Goal: Task Accomplishment & Management: Complete application form

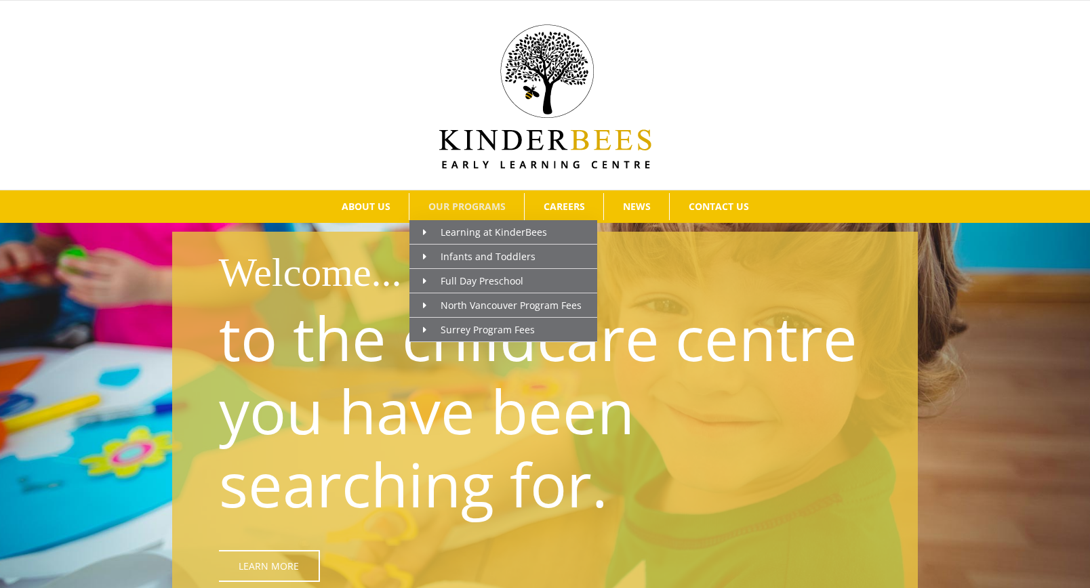
click at [468, 216] on link "OUR PROGRAMS" at bounding box center [466, 206] width 115 height 27
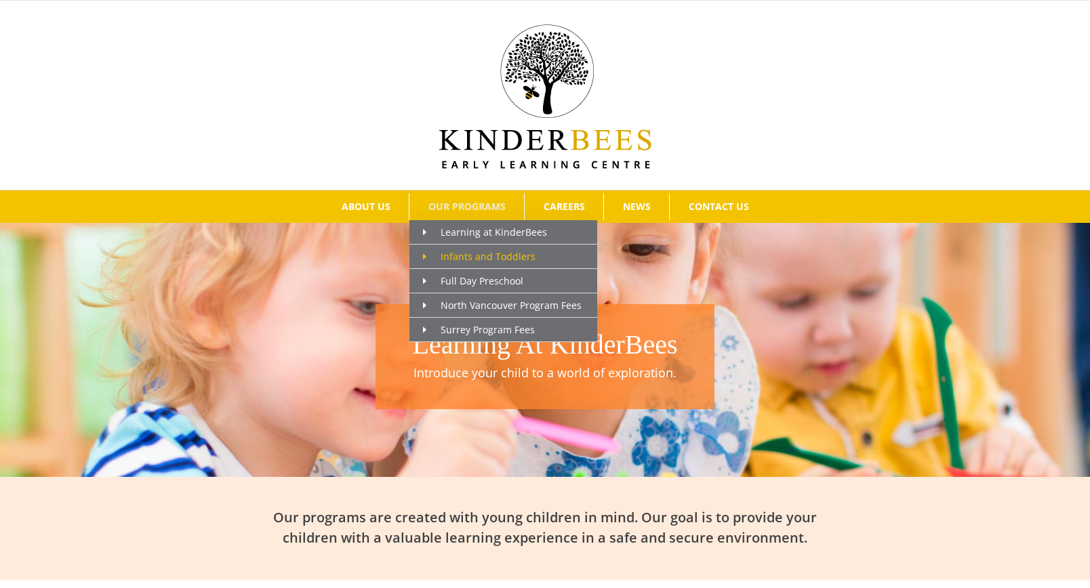
click at [466, 260] on span "Infants and Toddlers" at bounding box center [479, 256] width 113 height 13
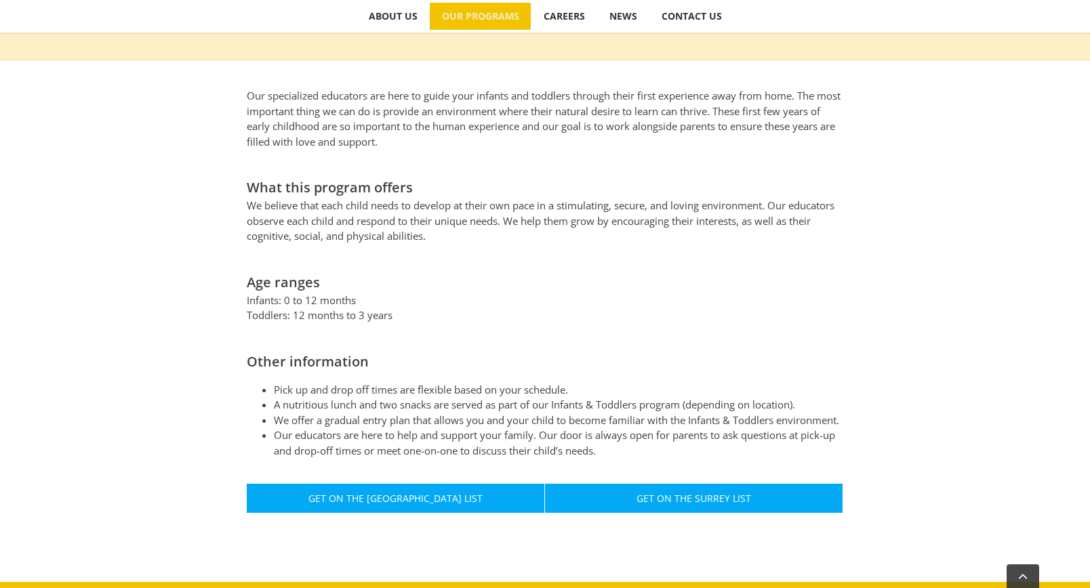
scroll to position [718, 0]
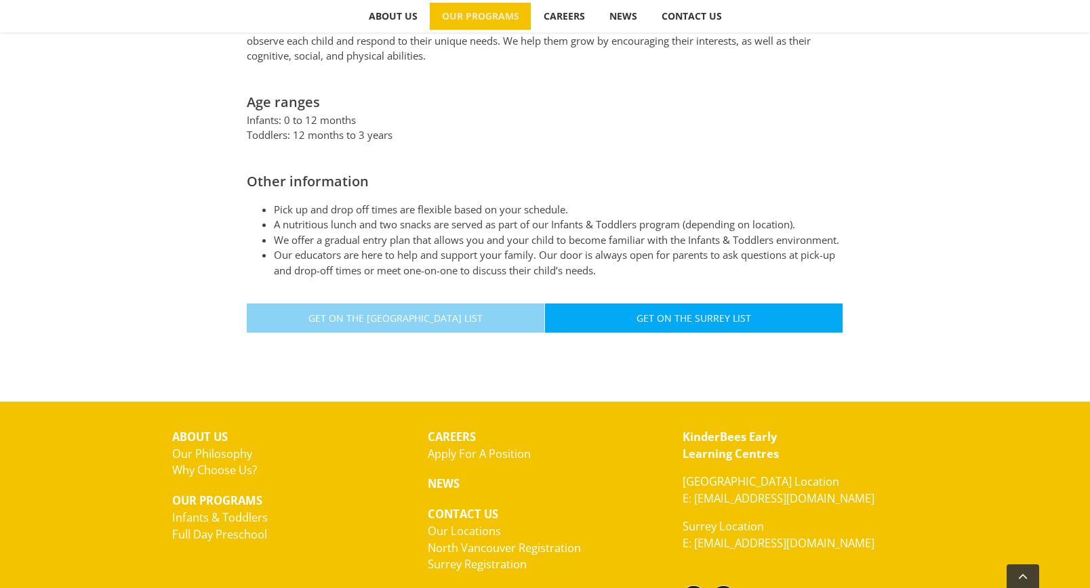
click at [451, 321] on span "Get On The [GEOGRAPHIC_DATA] List" at bounding box center [395, 318] width 174 height 12
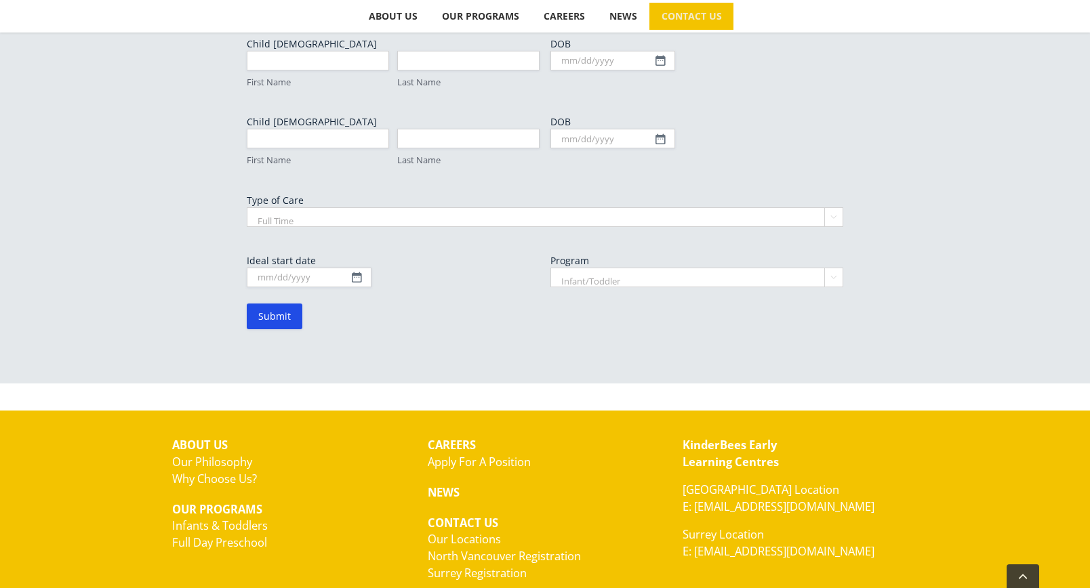
scroll to position [904, 0]
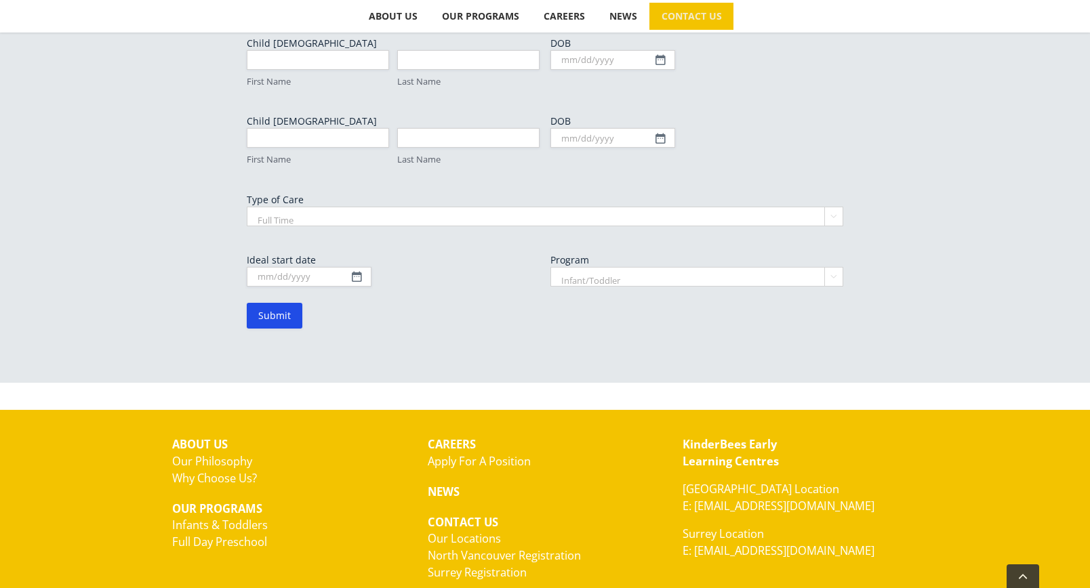
click at [218, 517] on link "Infants & Toddlers" at bounding box center [220, 525] width 96 height 16
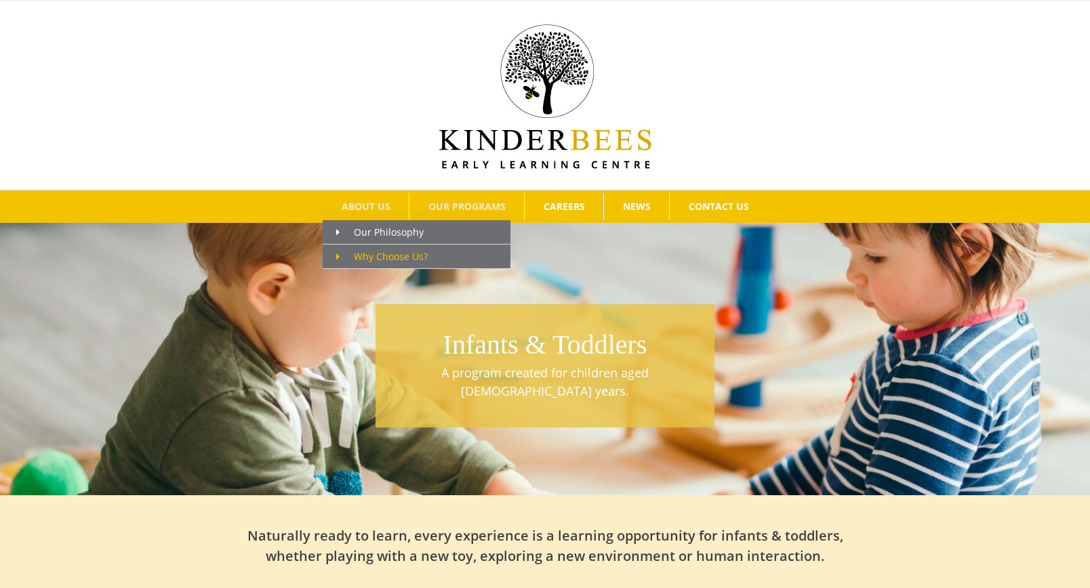
click at [398, 260] on span "Why Choose Us?" at bounding box center [382, 256] width 92 height 13
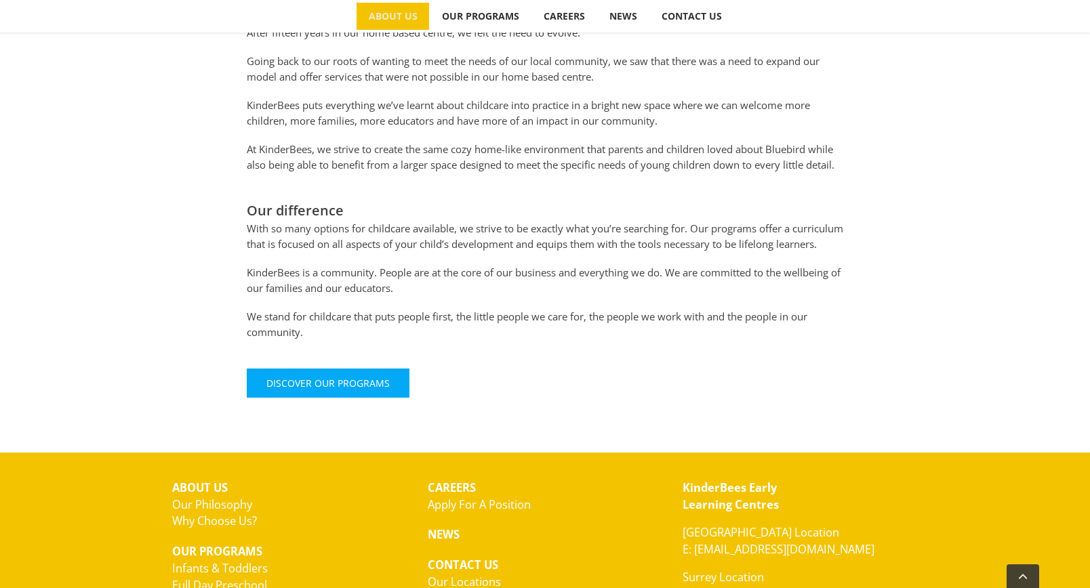
scroll to position [885, 0]
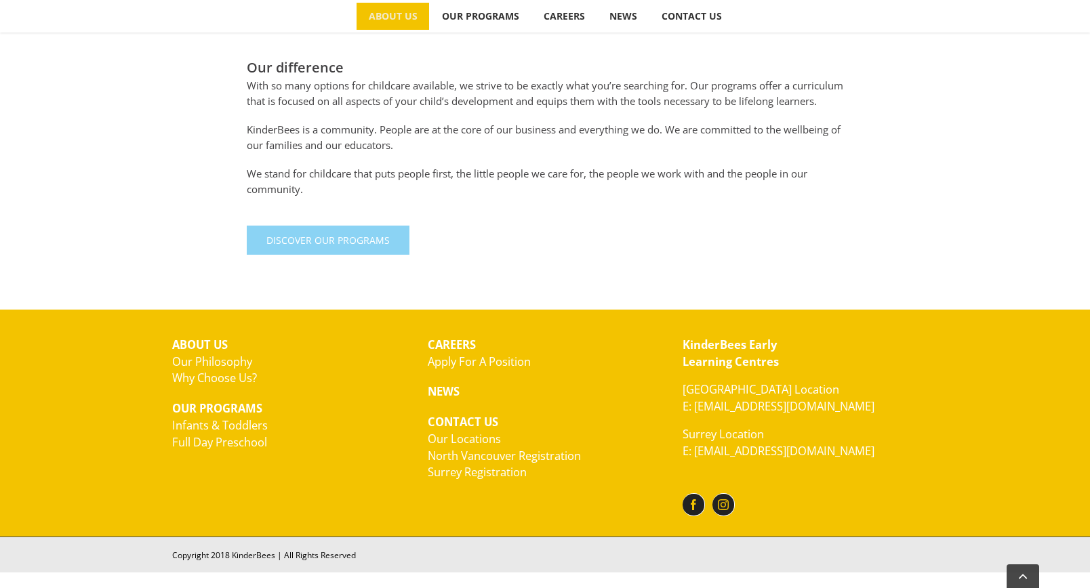
click at [377, 246] on span "Discover Our Programs" at bounding box center [327, 241] width 123 height 12
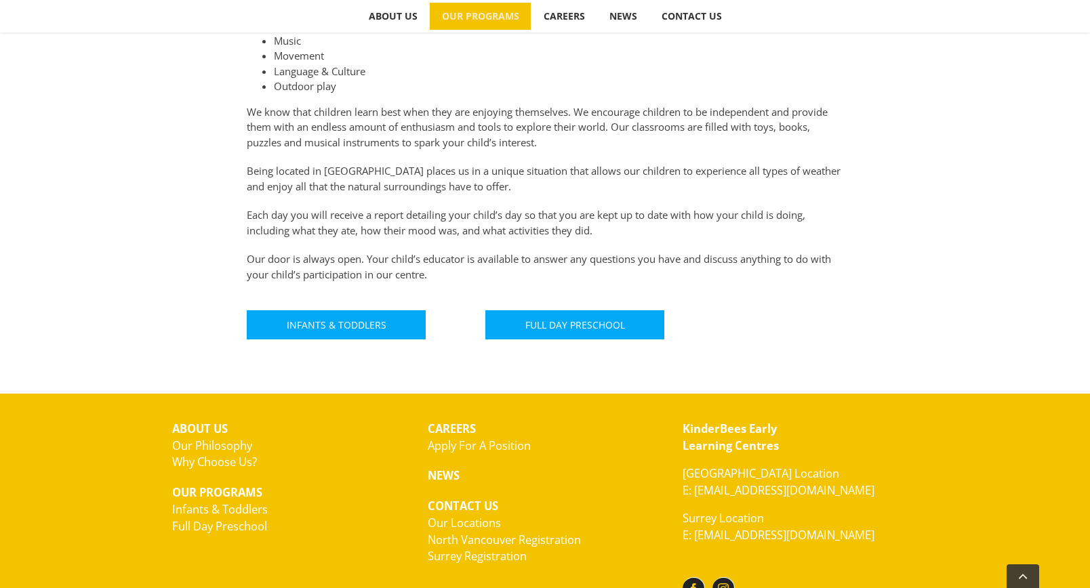
scroll to position [745, 0]
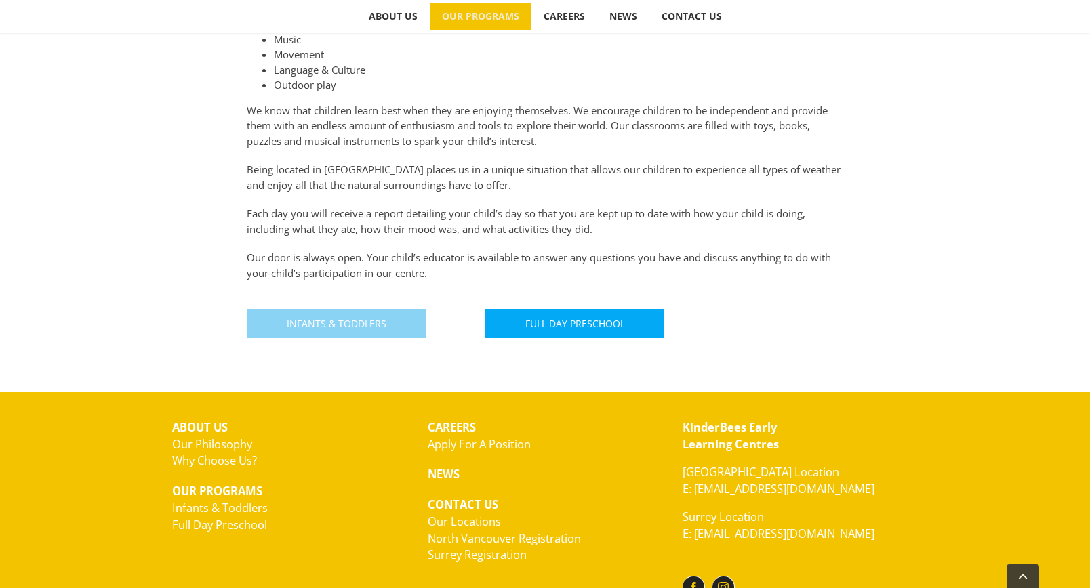
click at [379, 329] on span "Infants & Toddlers" at bounding box center [337, 324] width 100 height 12
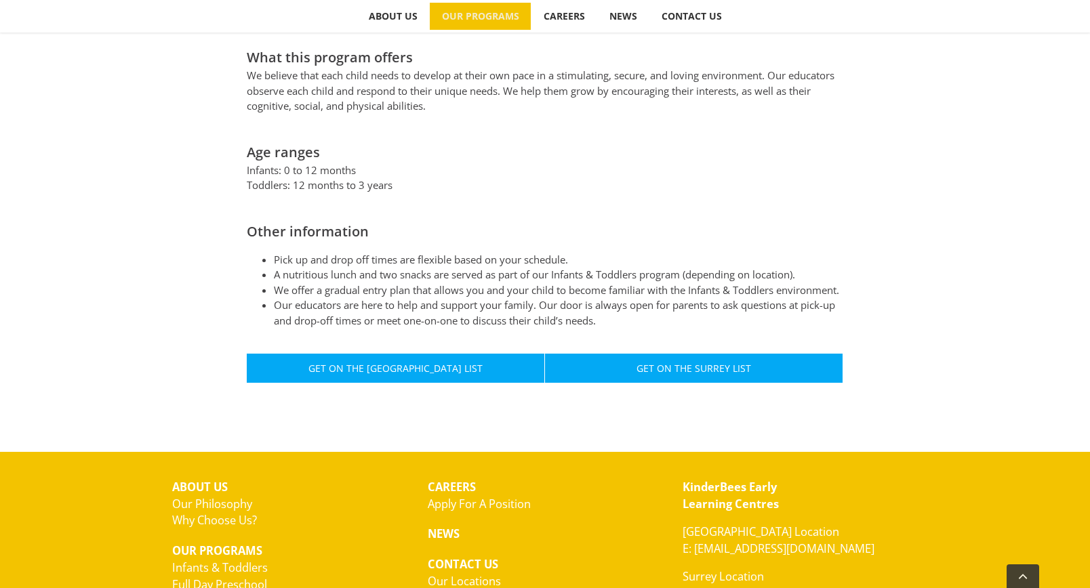
scroll to position [702, 0]
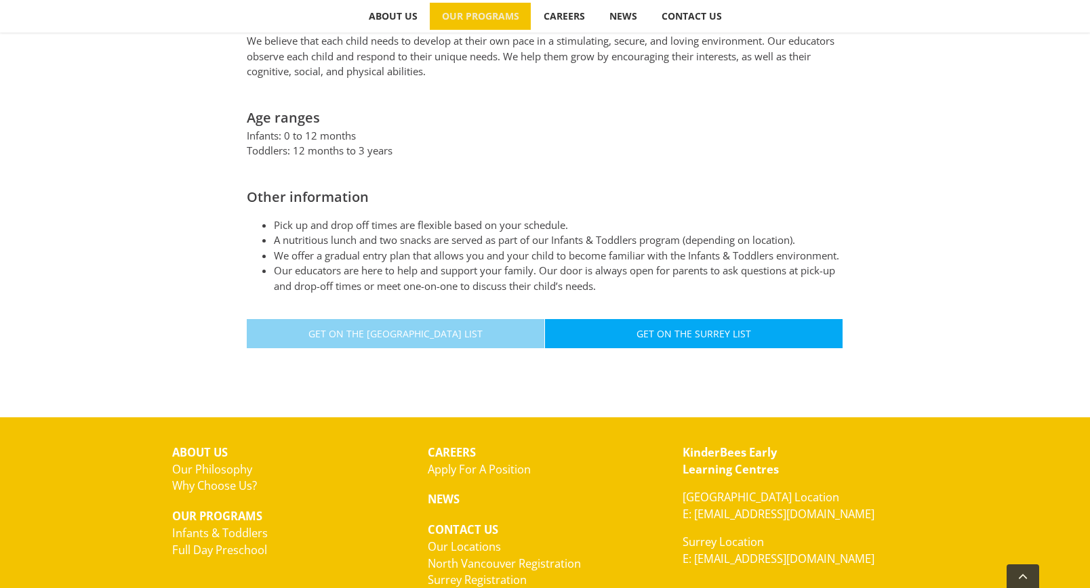
click at [379, 329] on span "Get On The [GEOGRAPHIC_DATA] List" at bounding box center [395, 334] width 174 height 12
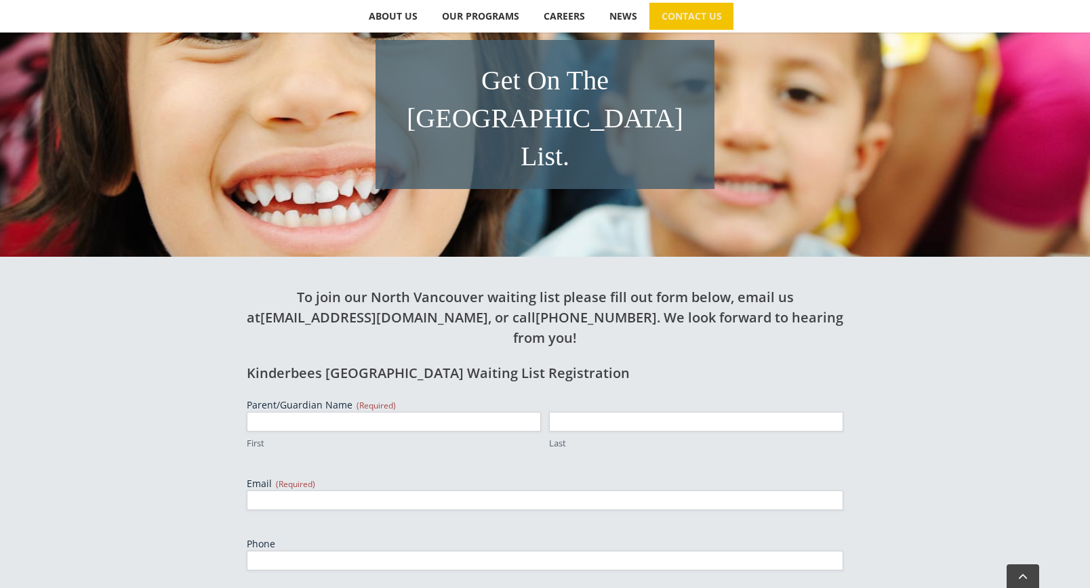
scroll to position [345, 0]
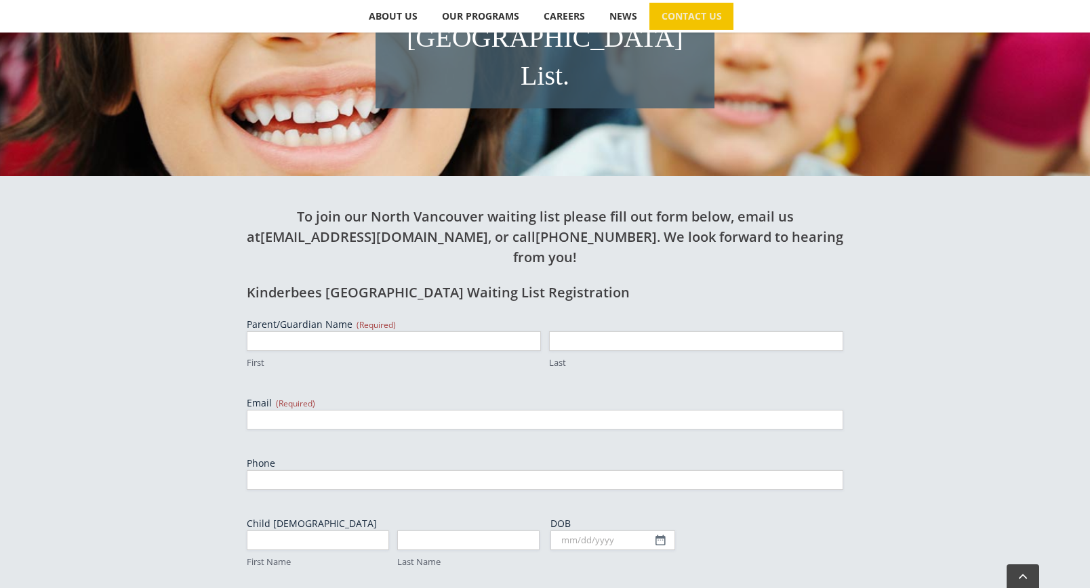
click at [266, 283] on h2 "Kinderbees North Vancouver Waiting List Registration" at bounding box center [545, 293] width 596 height 20
drag, startPoint x: 266, startPoint y: 231, endPoint x: 419, endPoint y: 226, distance: 153.3
click at [419, 283] on h2 "Kinderbees North Vancouver Waiting List Registration" at bounding box center [545, 293] width 596 height 20
copy h2 "Kinderbees North Vancouver"
drag, startPoint x: 273, startPoint y: 195, endPoint x: 557, endPoint y: 201, distance: 284.1
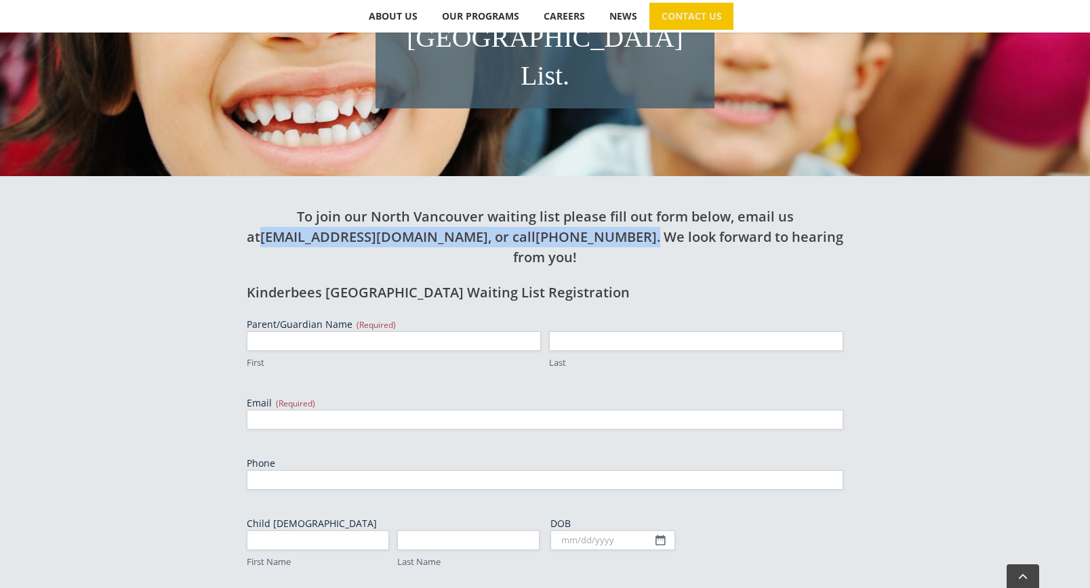
click at [557, 207] on h2 "To join our North Vancouver waiting list please fill out form below, email us a…" at bounding box center [545, 237] width 596 height 61
copy h2 "hello@kinderbees.ca , or call 604-317-2464 ."
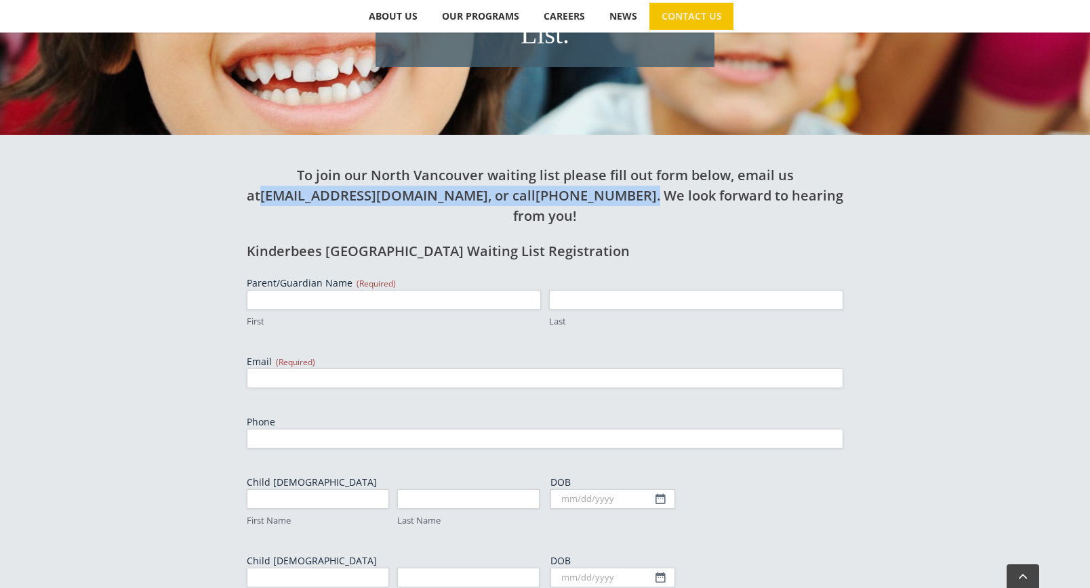
scroll to position [385, 0]
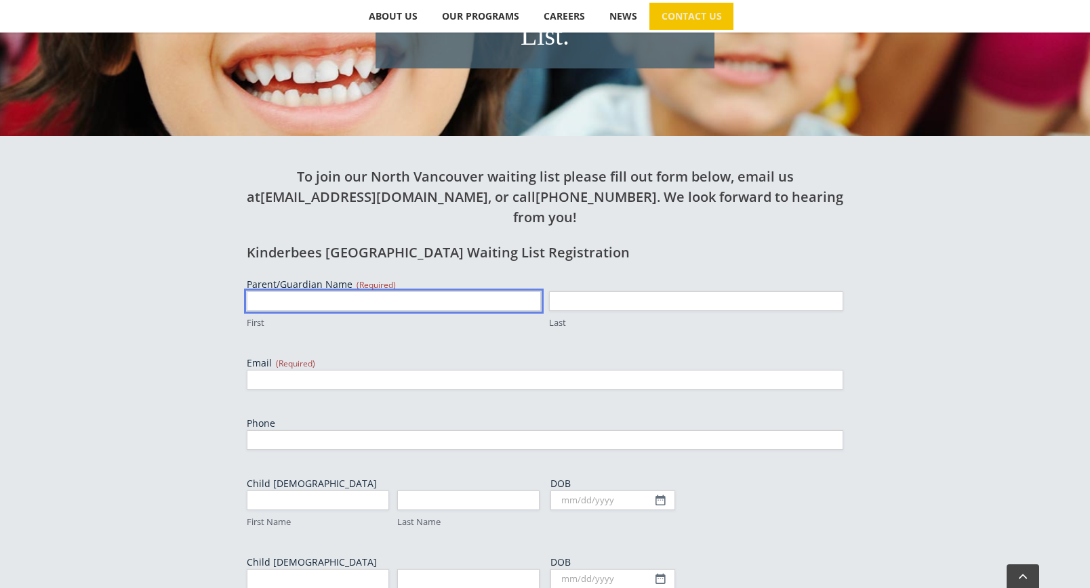
click at [373, 291] on input "First" at bounding box center [394, 301] width 294 height 20
type input "Amber"
type input "Storie"
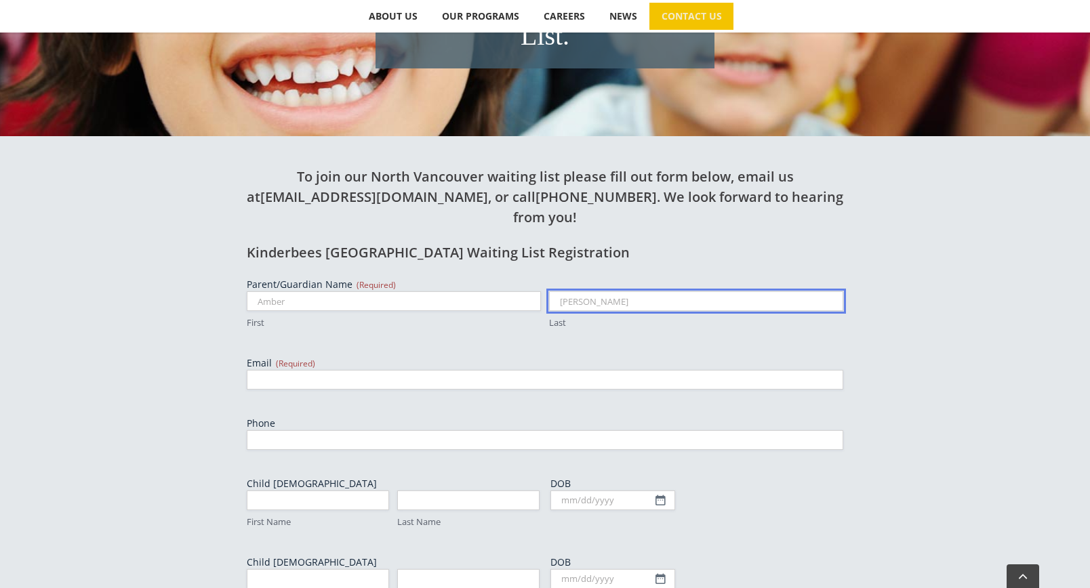
type input "amberjadestorie@gmail.com"
type input "7782310149"
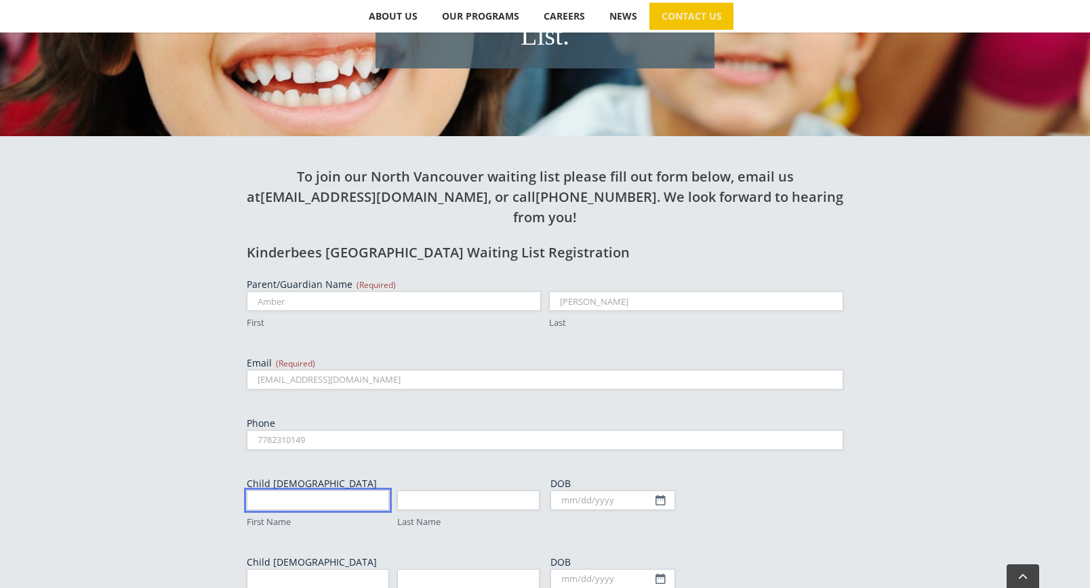
click at [348, 491] on input "First Name" at bounding box center [318, 501] width 142 height 20
type input "Xavier"
type input "Vadasz"
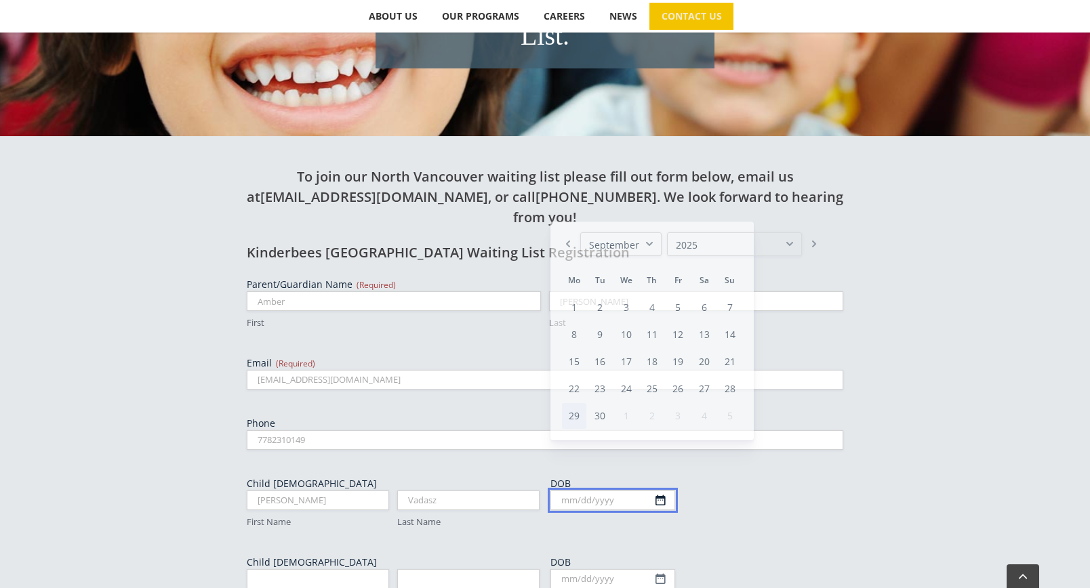
click at [655, 439] on body "Skip to content Search for:  ABOUT US Our Philosophy Why Choose Us? OUR PROGRA…" at bounding box center [545, 456] width 1090 height 1682
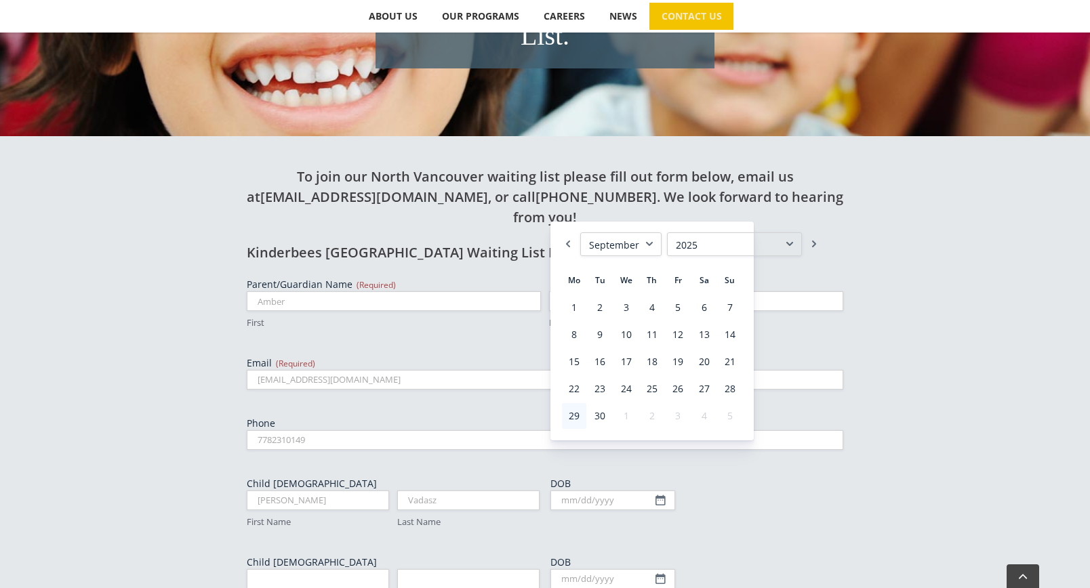
click at [708, 231] on div "Previous Next January February March April May June July August September Octob…" at bounding box center [651, 331] width 203 height 219
click at [708, 246] on select "1925 1926 1927 1928 1929 1930 1931 1932 1933 1934 1935 1936 1937 1938 1939 1940…" at bounding box center [734, 244] width 135 height 24
click at [653, 335] on link "5" at bounding box center [652, 335] width 24 height 26
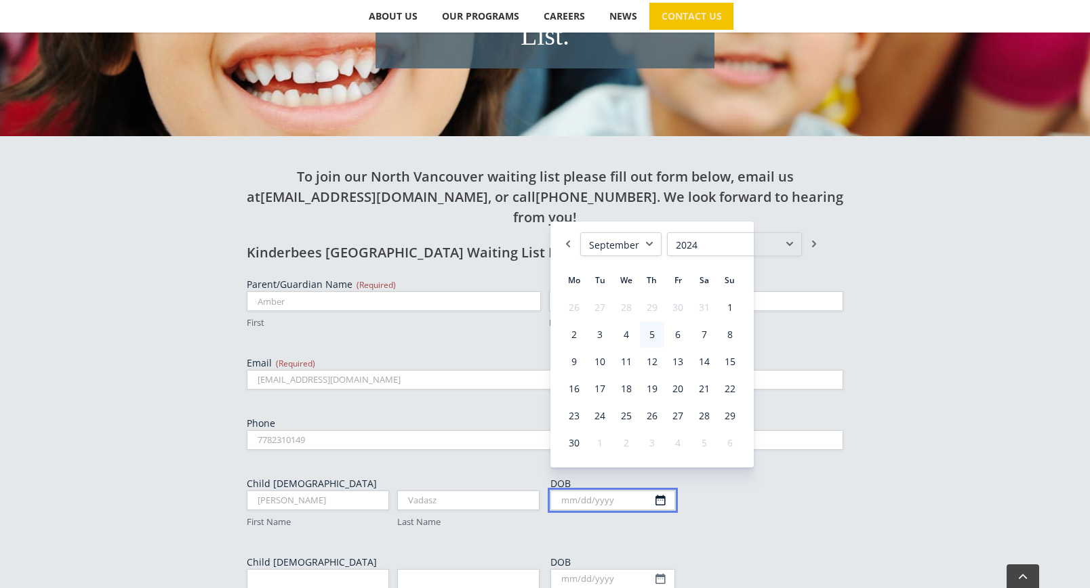
type input "09/05/2024"
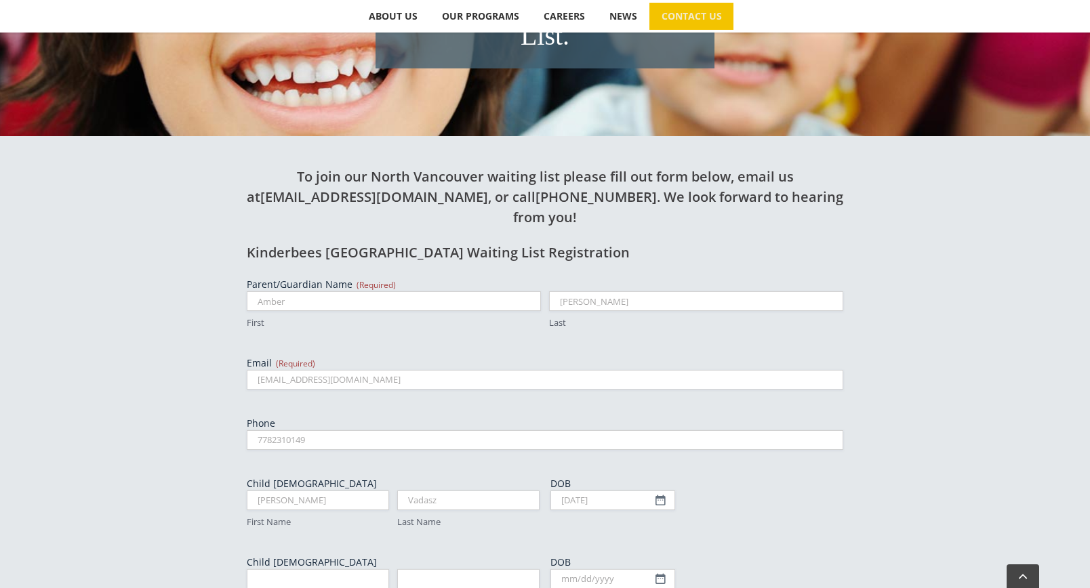
click at [789, 477] on div "DOB 09/05/2024 MM slash DD slash YYYY" at bounding box center [696, 503] width 293 height 52
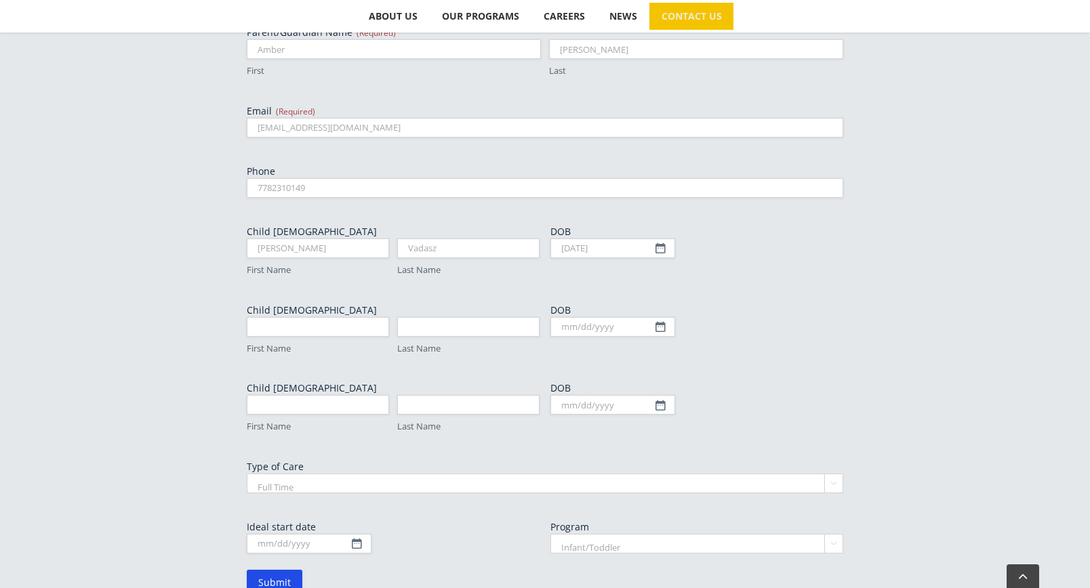
scroll to position [703, 0]
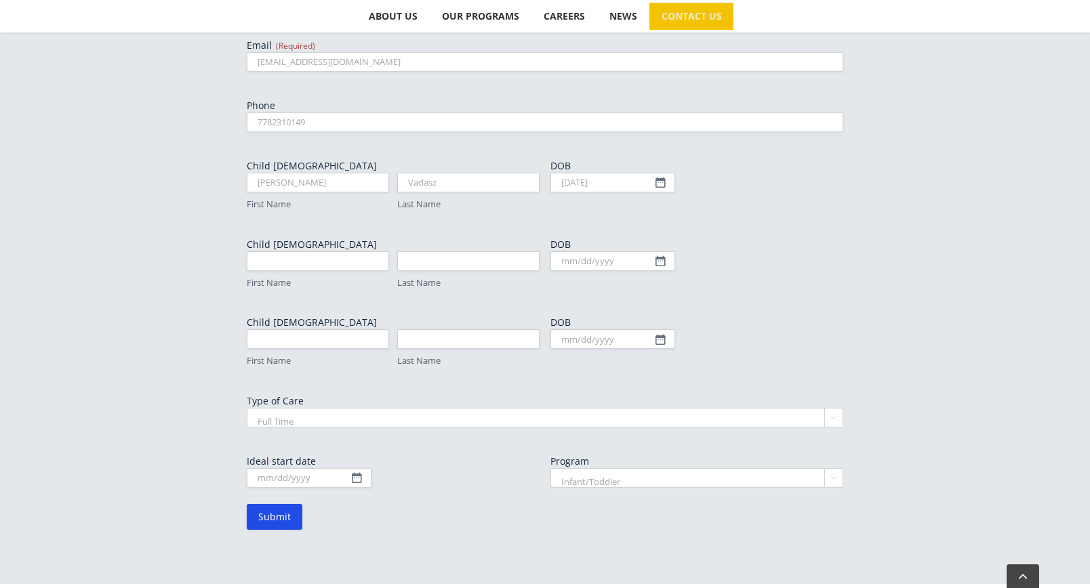
click at [531, 369] on div "Parent/Guardian Name (Required) Amber First Storie Last Email (Required) amberj…" at bounding box center [545, 223] width 596 height 527
click at [519, 408] on select "Full Time Part Time" at bounding box center [545, 418] width 596 height 20
click at [247, 408] on select "Full Time Part Time" at bounding box center [545, 418] width 596 height 20
click at [488, 468] on div "MM slash DD slash YYYY" at bounding box center [393, 478] width 293 height 20
click at [354, 416] on body "Skip to content Search for:  ABOUT US Our Philosophy Why Choose Us? OUR PROGRA…" at bounding box center [545, 138] width 1090 height 1682
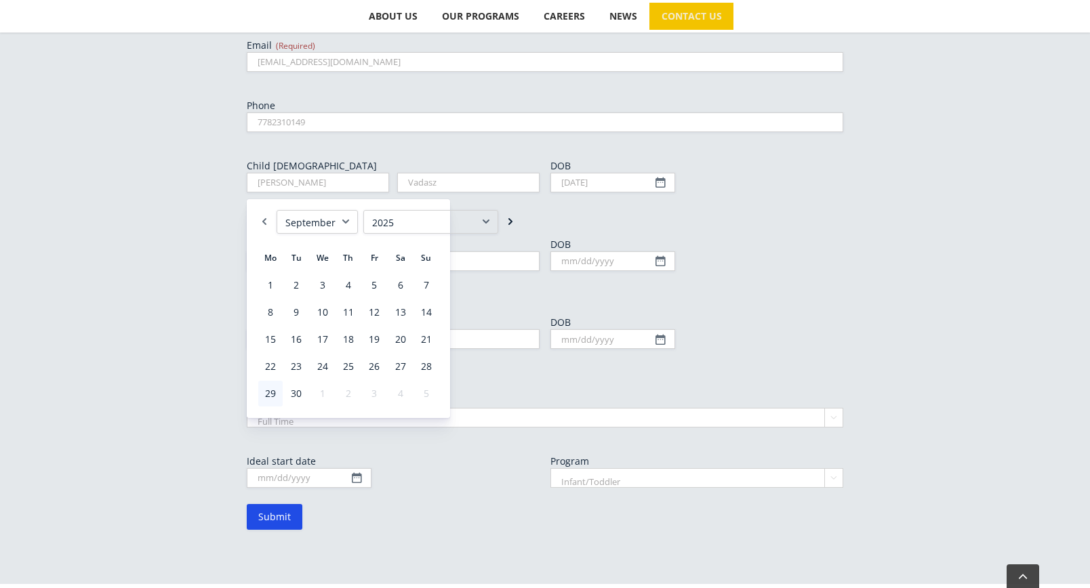
click at [504, 221] on link "Next" at bounding box center [511, 222] width 14 height 24
click at [263, 348] on link "15" at bounding box center [270, 340] width 24 height 26
type input "12/15/2025"
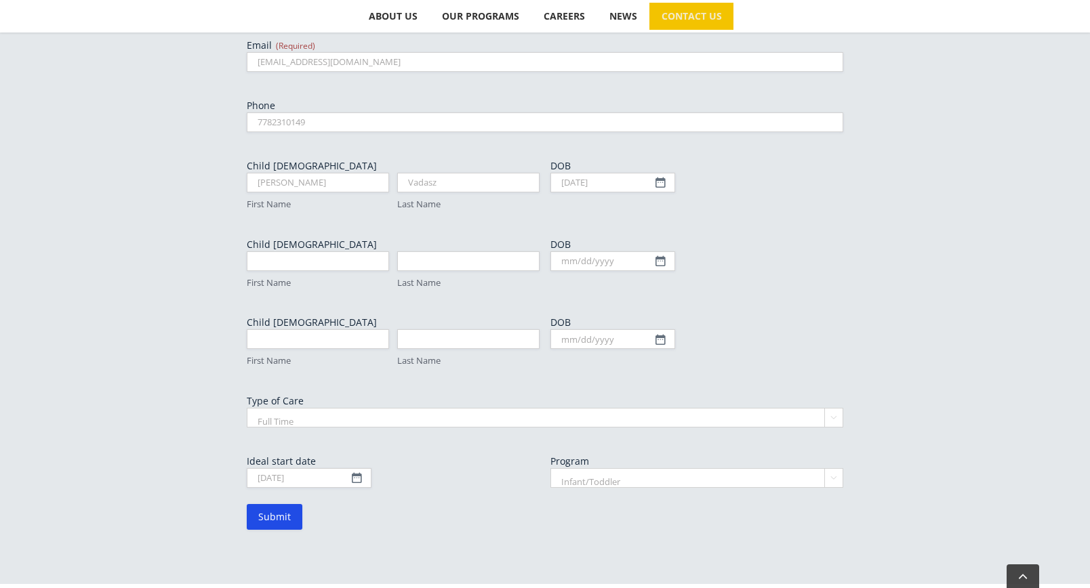
click at [459, 457] on form "Parent/Guardian Name (Required) Amber First Storie Last Email (Required) amberj…" at bounding box center [545, 244] width 596 height 569
click at [614, 468] on select "Infant/Toddler Preschool" at bounding box center [696, 478] width 293 height 20
click at [550, 468] on select "Infant/Toddler Preschool" at bounding box center [696, 478] width 293 height 20
click at [428, 476] on div "To join our North Vancouver waiting list please fill out form below, email us a…" at bounding box center [545, 194] width 746 height 752
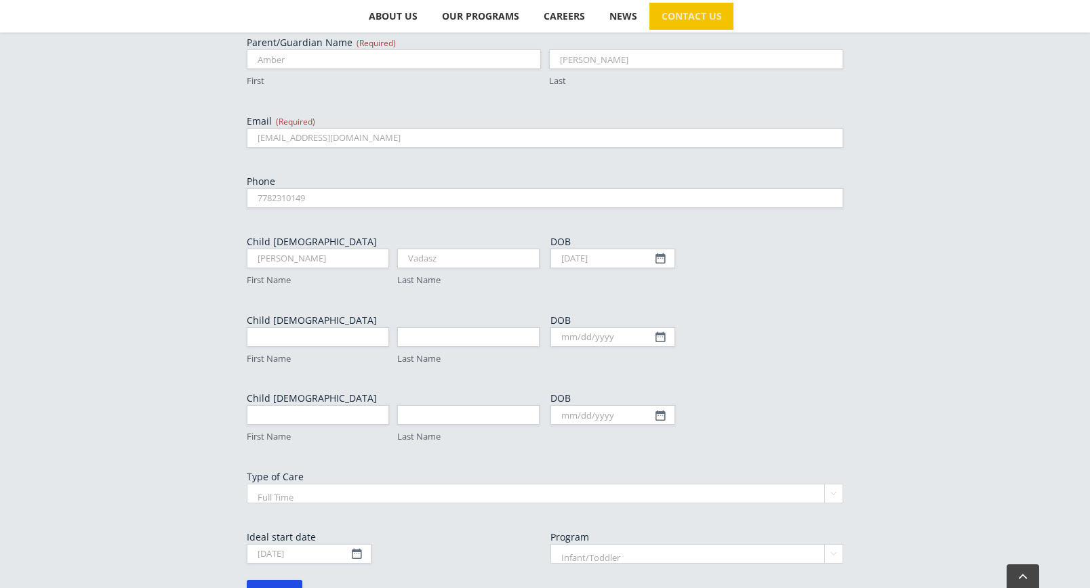
scroll to position [626, 0]
click at [268, 581] on input "Submit" at bounding box center [275, 594] width 56 height 26
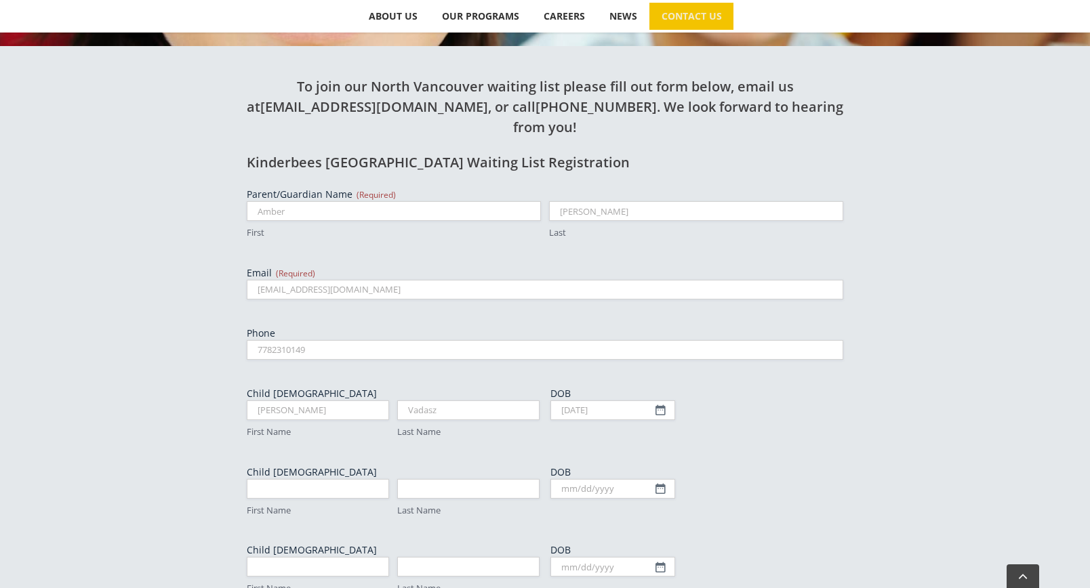
scroll to position [453, 0]
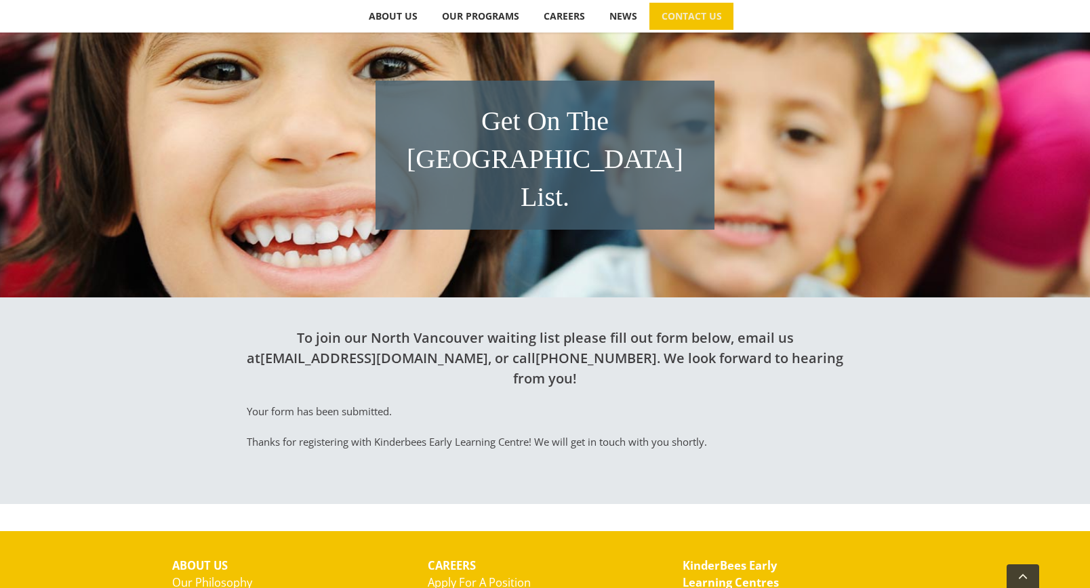
scroll to position [225, 0]
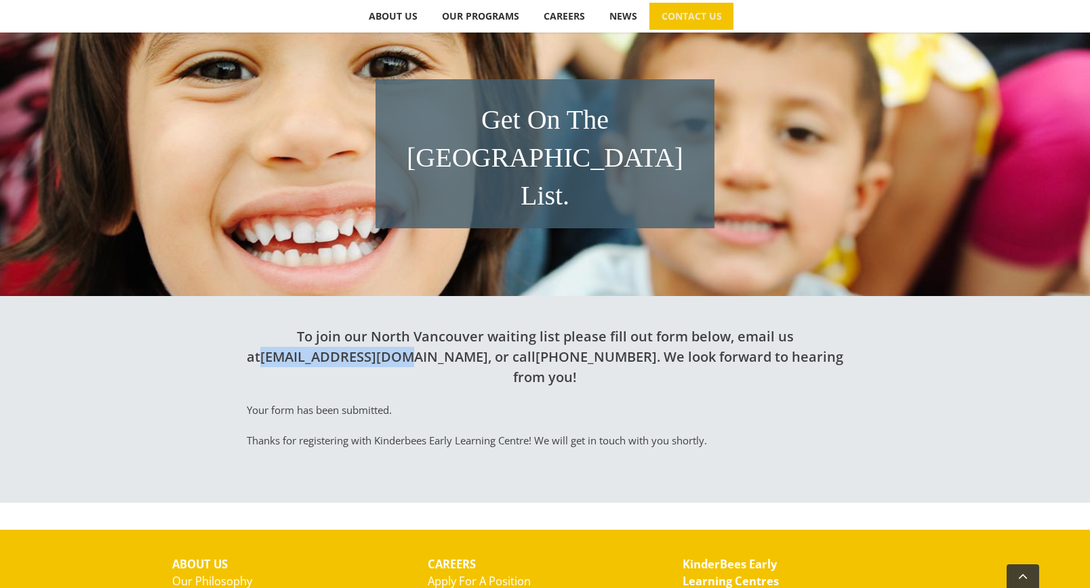
drag, startPoint x: 418, startPoint y: 317, endPoint x: 278, endPoint y: 316, distance: 139.6
click at [277, 327] on h2 "To join our North Vancouver waiting list please fill out form below, email us a…" at bounding box center [545, 357] width 596 height 61
copy link "[EMAIL_ADDRESS][DOMAIN_NAME]"
